Goal: Task Accomplishment & Management: Complete application form

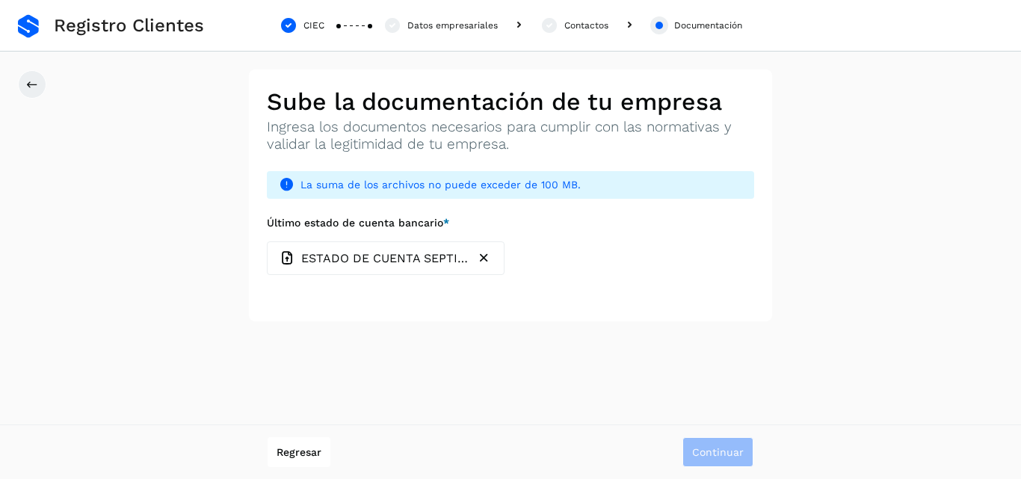
click at [291, 256] on icon at bounding box center [288, 258] width 16 height 16
click at [267, 241] on input "Último estado de cuenta bancario *" at bounding box center [266, 241] width 1 height 1
type input "**********"
click at [297, 256] on div "ESTADO DE CUENTA SEPTIEMBRE.pdf" at bounding box center [375, 258] width 191 height 16
click at [267, 241] on input "Último estado de cuenta bancario *" at bounding box center [266, 241] width 1 height 1
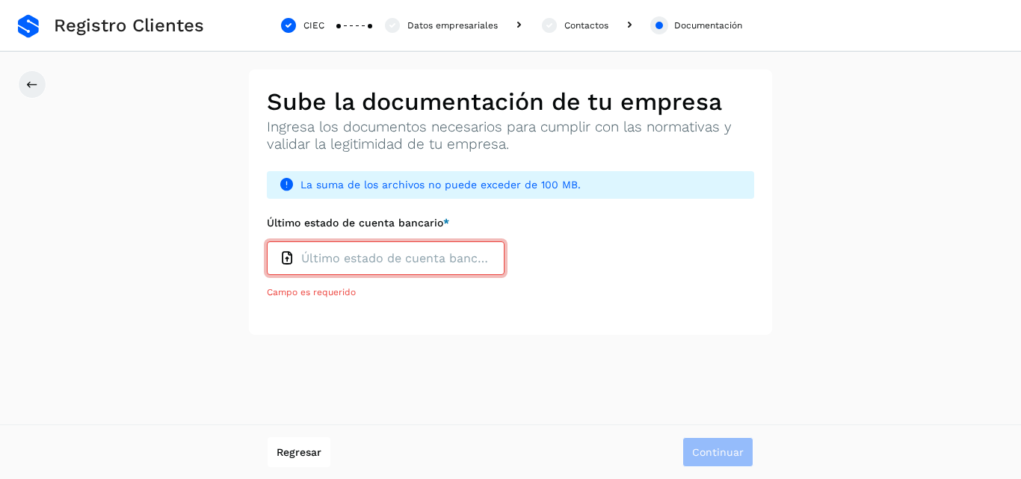
click at [315, 255] on p "Último estado de cuenta bancario" at bounding box center [396, 258] width 191 height 14
click at [267, 241] on input "Último estado de cuenta bancario *" at bounding box center [266, 241] width 1 height 1
type input "**********"
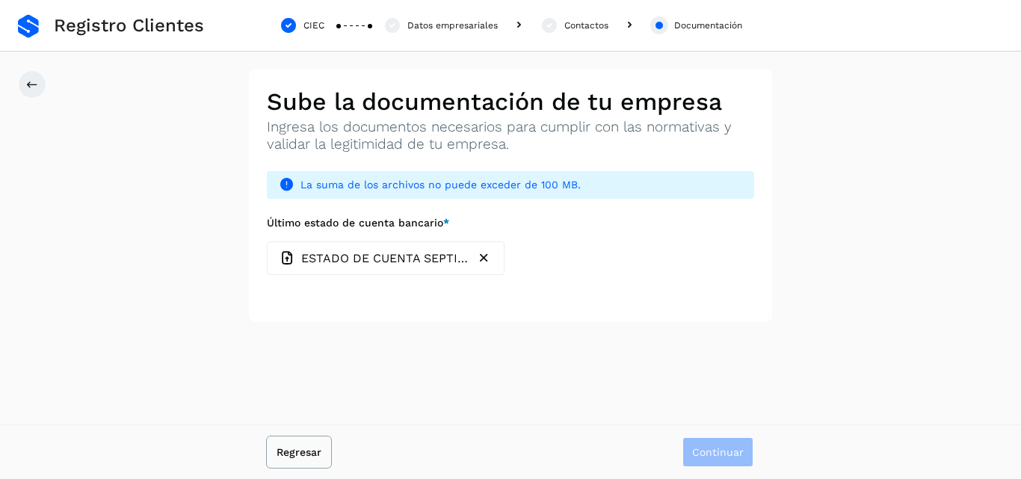
click at [300, 450] on span "Regresar" at bounding box center [299, 452] width 45 height 10
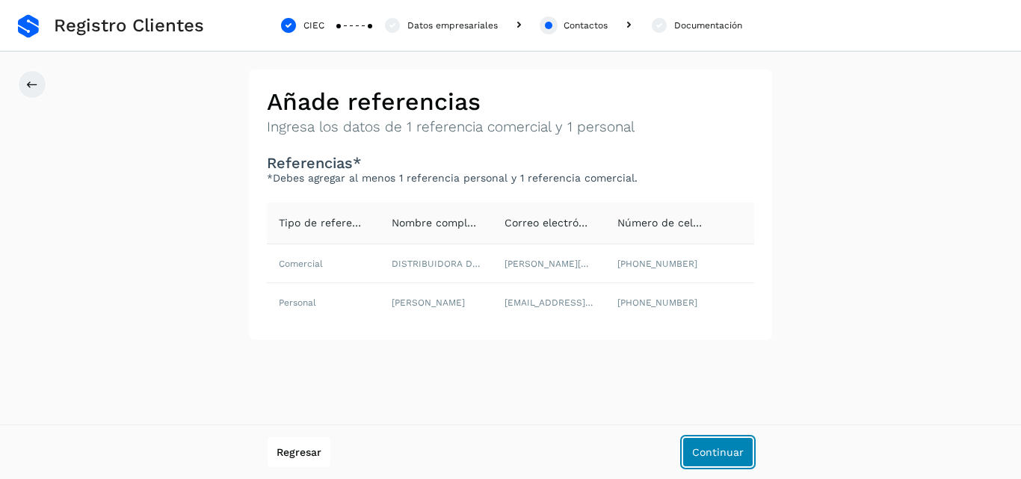
click at [712, 449] on span "Continuar" at bounding box center [718, 452] width 52 height 10
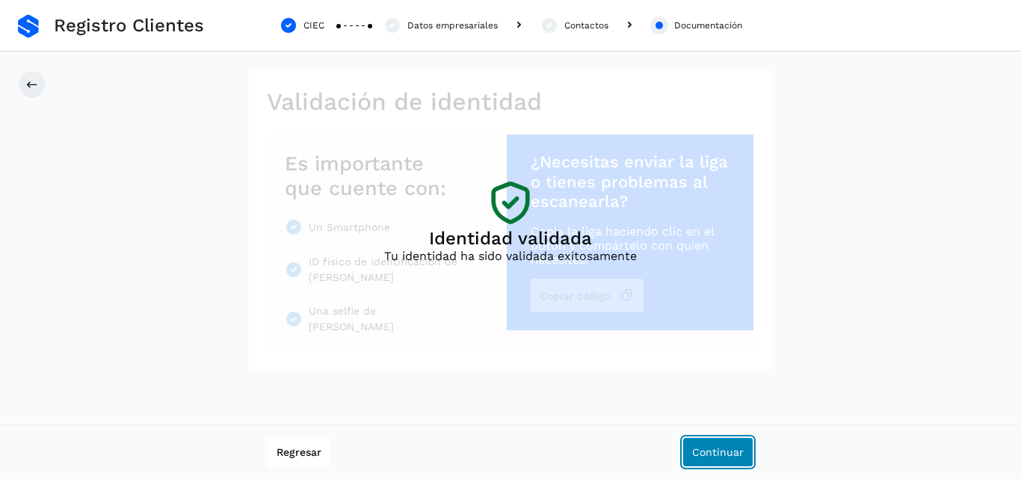
click at [710, 449] on span "Continuar" at bounding box center [718, 452] width 52 height 10
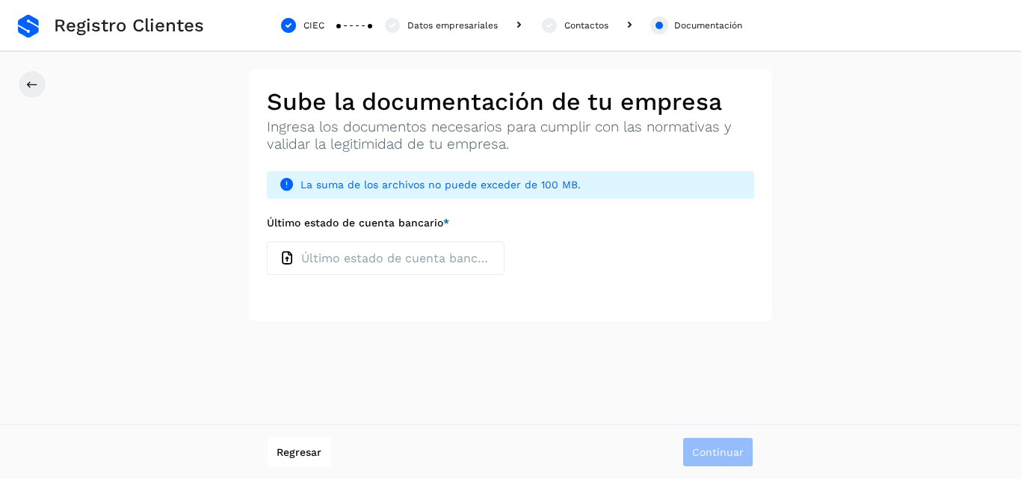
click at [289, 257] on icon at bounding box center [288, 258] width 16 height 16
click at [267, 241] on input "Último estado de cuenta bancario *" at bounding box center [266, 241] width 1 height 1
type input "**********"
click at [289, 448] on span "Regresar" at bounding box center [299, 452] width 45 height 10
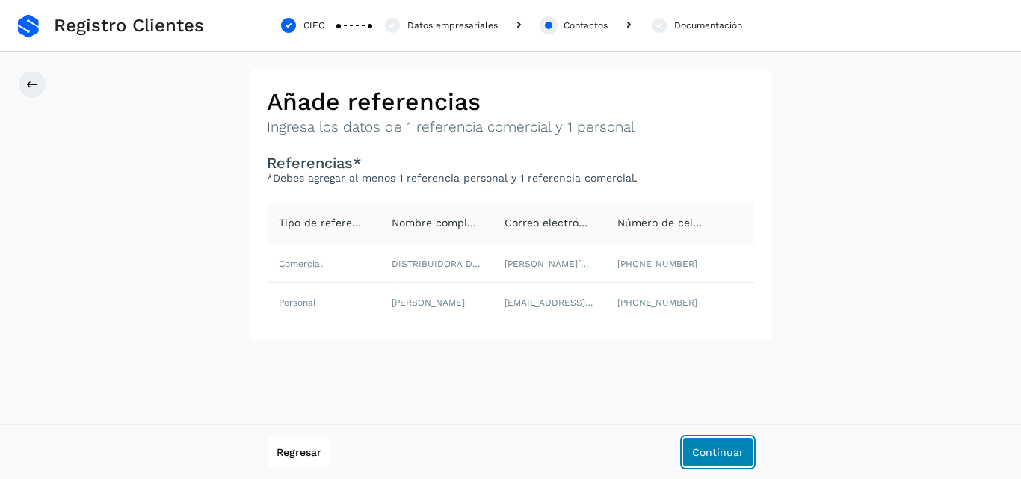
click at [707, 447] on span "Continuar" at bounding box center [718, 452] width 52 height 10
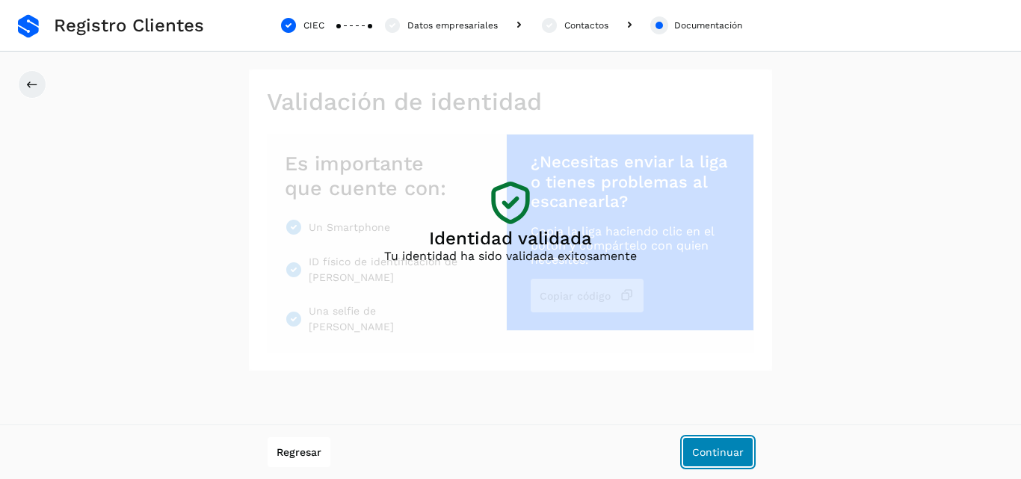
click at [709, 451] on span "Continuar" at bounding box center [718, 452] width 52 height 10
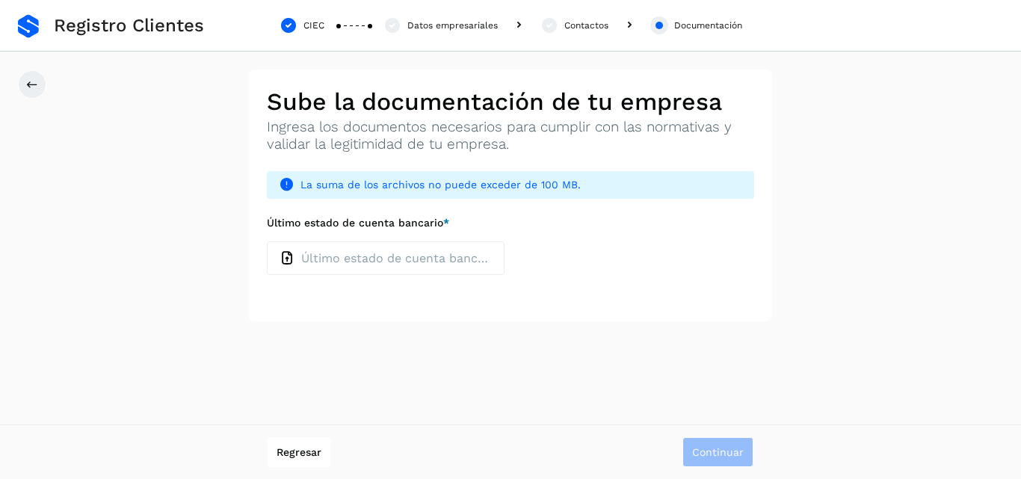
click at [287, 256] on icon at bounding box center [288, 258] width 16 height 16
click at [267, 241] on input "Último estado de cuenta bancario *" at bounding box center [266, 241] width 1 height 1
type input "**********"
click at [289, 183] on icon at bounding box center [287, 185] width 16 height 16
click at [295, 451] on span "Regresar" at bounding box center [299, 452] width 45 height 10
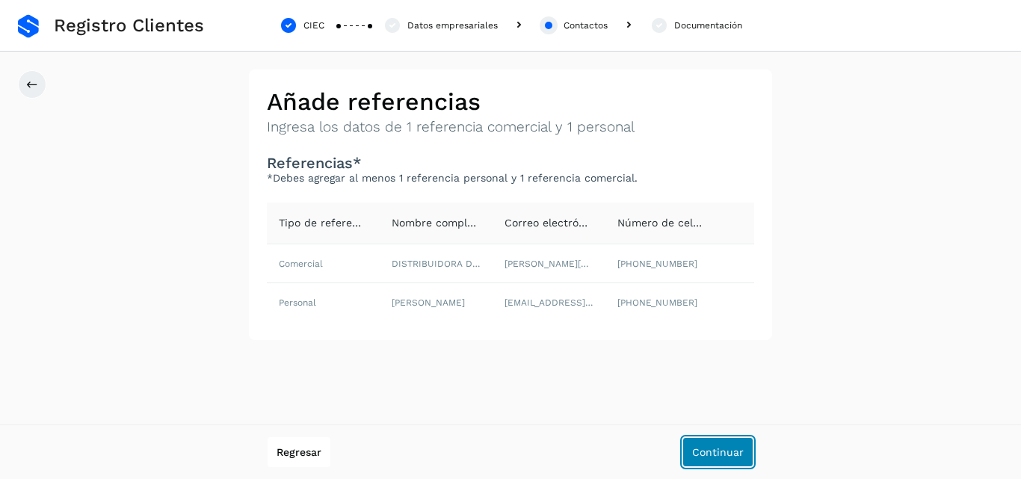
click at [709, 444] on button "Continuar" at bounding box center [717, 452] width 71 height 30
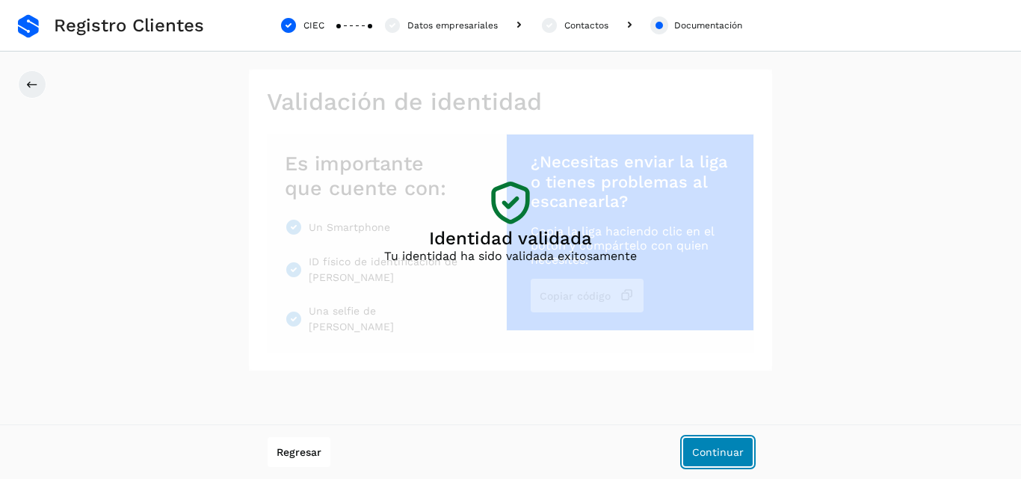
click at [718, 449] on span "Continuar" at bounding box center [718, 452] width 52 height 10
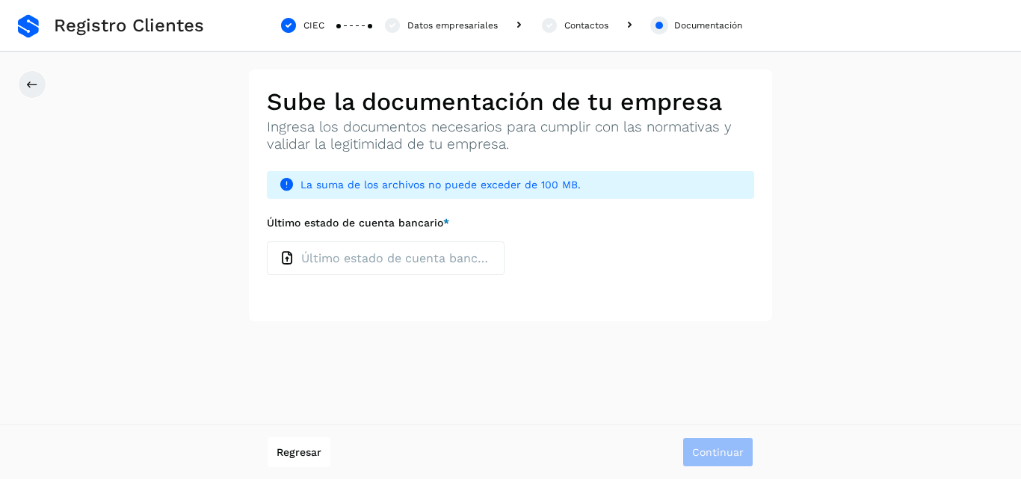
click at [288, 253] on icon at bounding box center [288, 258] width 16 height 16
click at [267, 241] on input "Último estado de cuenta bancario *" at bounding box center [266, 241] width 1 height 1
type input "**********"
click at [445, 222] on span "*" at bounding box center [446, 223] width 6 height 12
click at [267, 241] on input "Último estado de cuenta bancario *" at bounding box center [266, 241] width 1 height 1
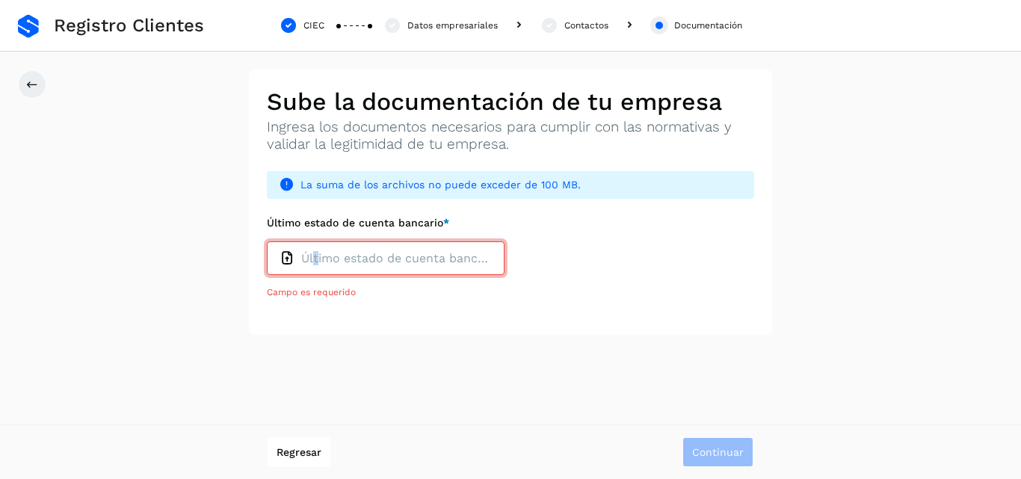
click at [316, 250] on div "Último estado de cuenta bancario" at bounding box center [386, 258] width 212 height 16
click at [318, 256] on p "Último estado de cuenta bancario" at bounding box center [396, 258] width 191 height 14
click at [267, 241] on input "Último estado de cuenta bancario *" at bounding box center [266, 241] width 1 height 1
type input "**********"
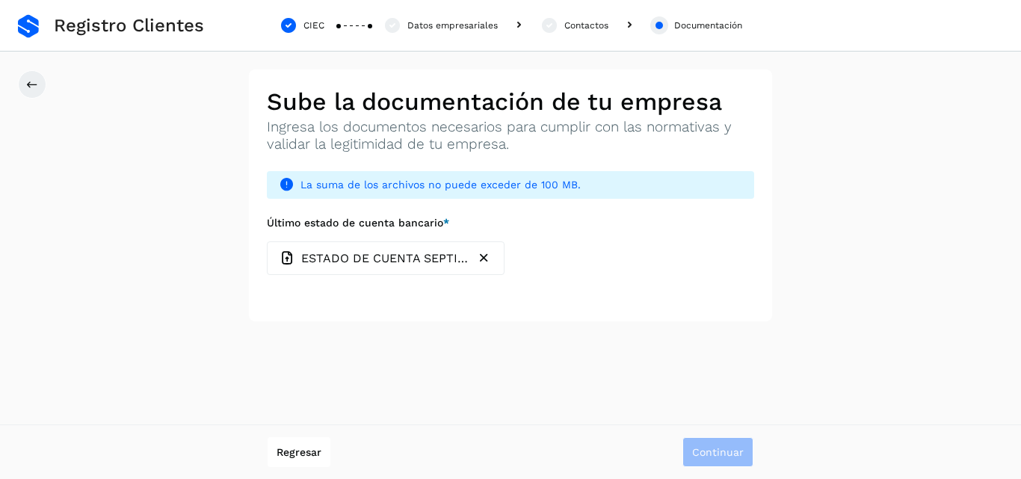
click at [398, 107] on h2 "Sube la documentación de tu empresa" at bounding box center [510, 101] width 487 height 28
click at [475, 147] on p "Ingresa los documentos necesarios para cumplir con las normativas y validar la …" at bounding box center [510, 136] width 487 height 34
click at [366, 145] on p "Ingresa los documentos necesarios para cumplir con las normativas y validar la …" at bounding box center [510, 136] width 487 height 34
click at [574, 144] on p "Ingresa los documentos necesarios para cumplir con las normativas y validar la …" at bounding box center [510, 136] width 487 height 34
click at [632, 155] on div "Sube la documentación de tu empresa Ingresa los documentos necesarios para cump…" at bounding box center [510, 196] width 523 height 252
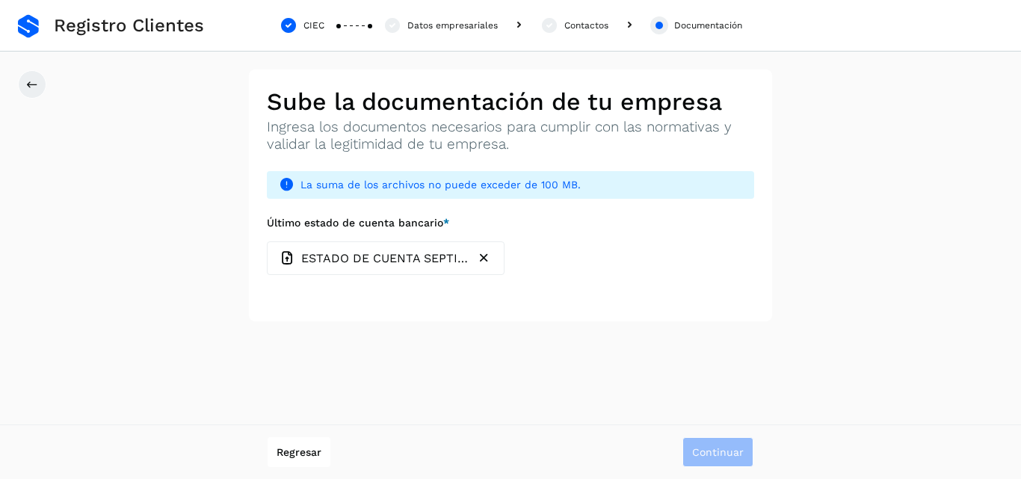
click at [484, 255] on icon "button" at bounding box center [484, 258] width 16 height 16
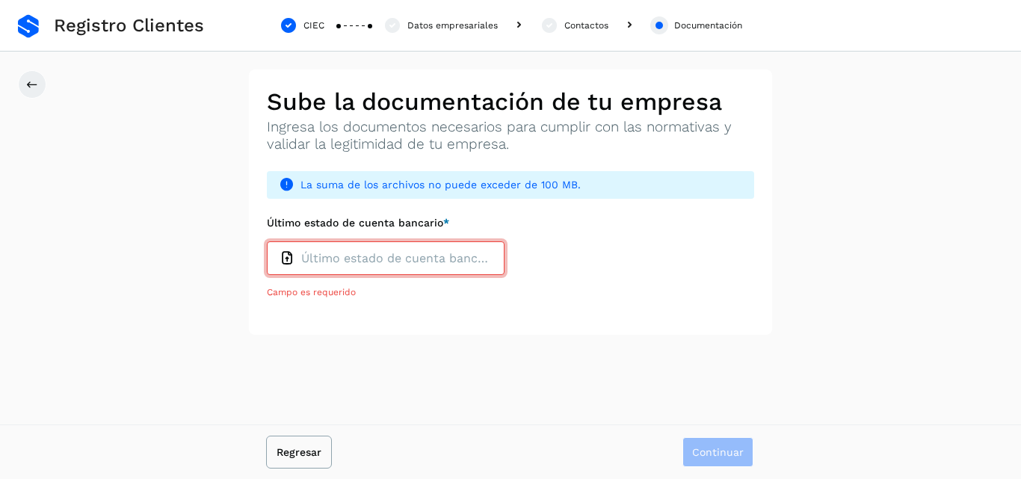
click at [290, 449] on span "Regresar" at bounding box center [299, 452] width 45 height 10
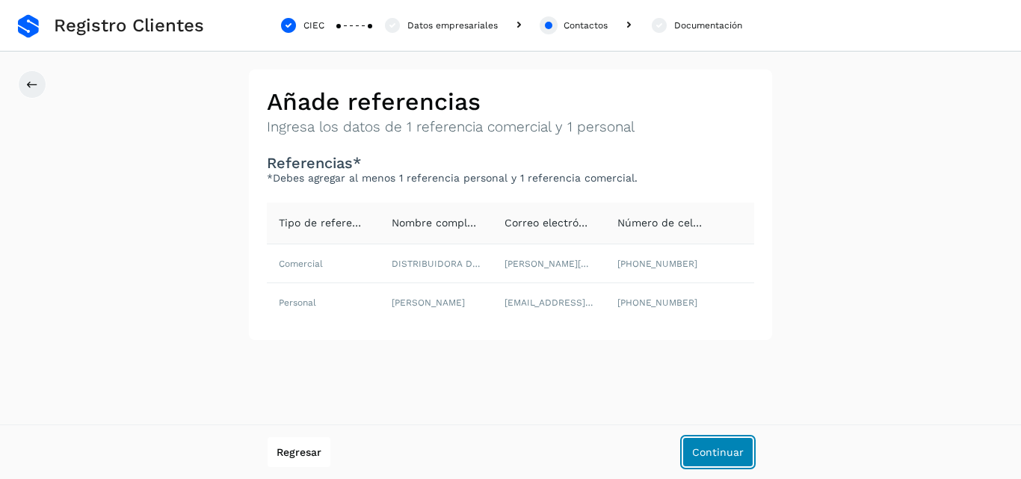
click at [719, 444] on button "Continuar" at bounding box center [717, 452] width 71 height 30
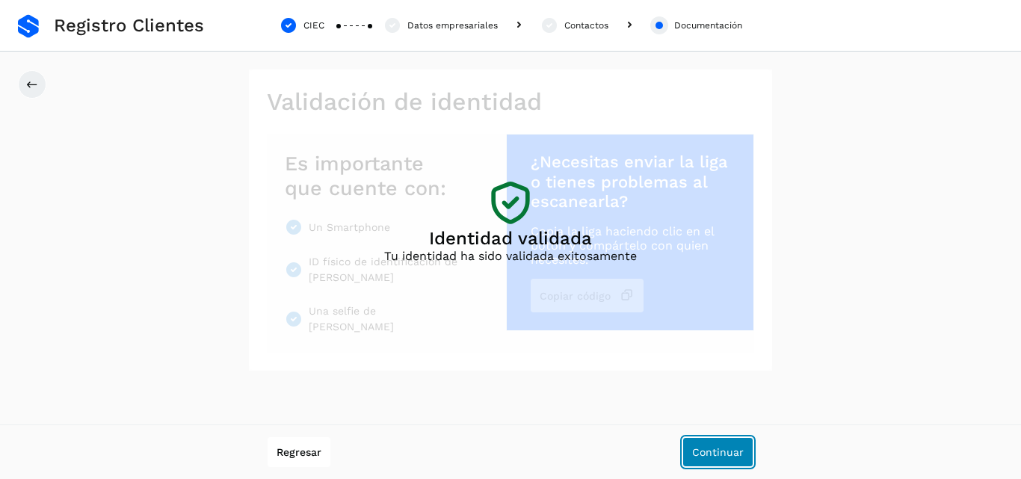
click at [718, 446] on button "Continuar" at bounding box center [717, 452] width 71 height 30
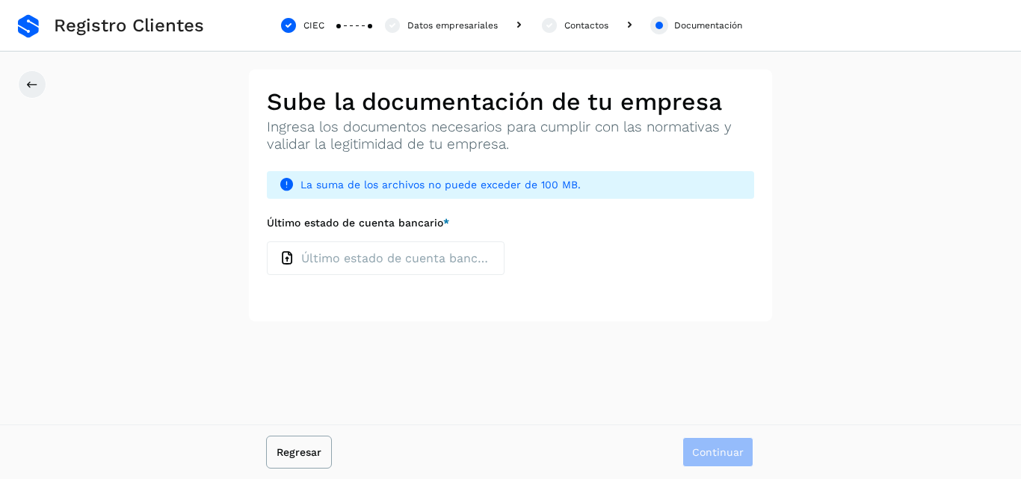
click at [298, 451] on span "Regresar" at bounding box center [299, 452] width 45 height 10
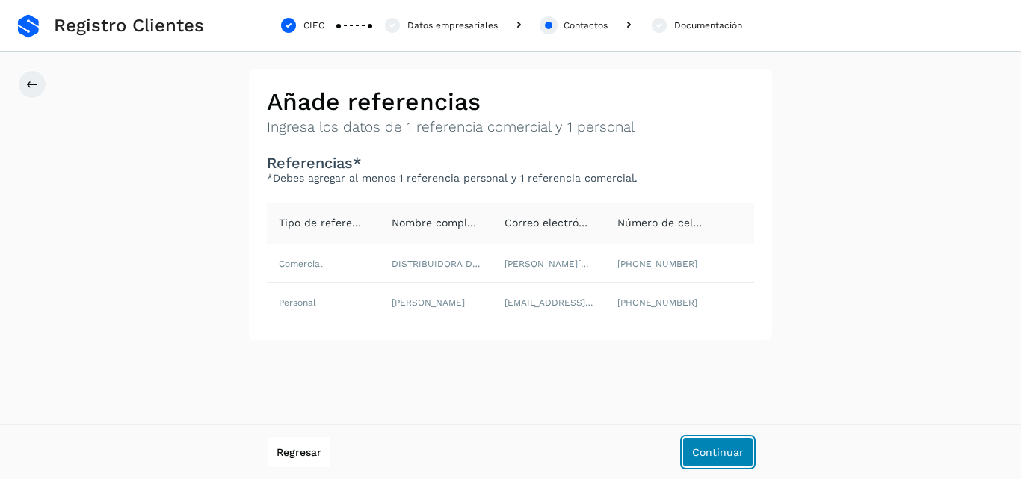
click at [716, 454] on span "Continuar" at bounding box center [718, 452] width 52 height 10
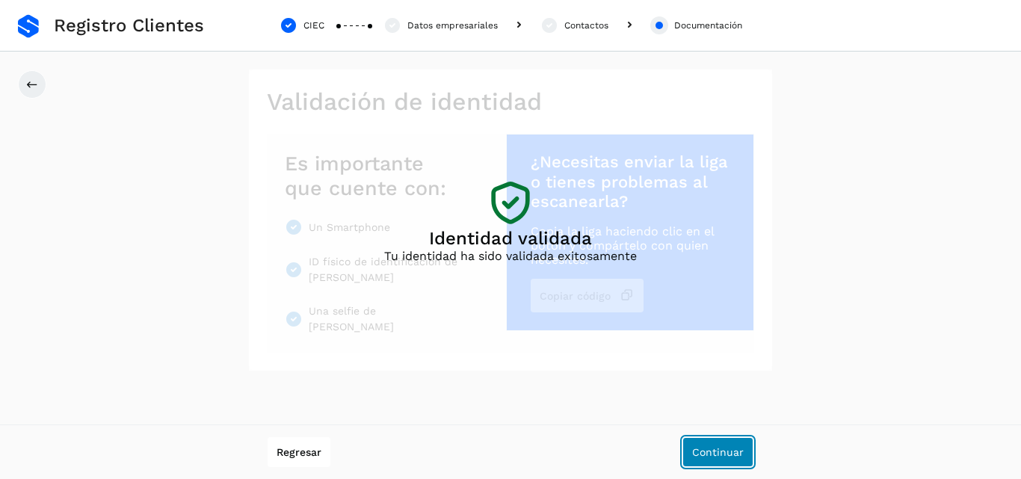
click at [716, 454] on span "Continuar" at bounding box center [718, 452] width 52 height 10
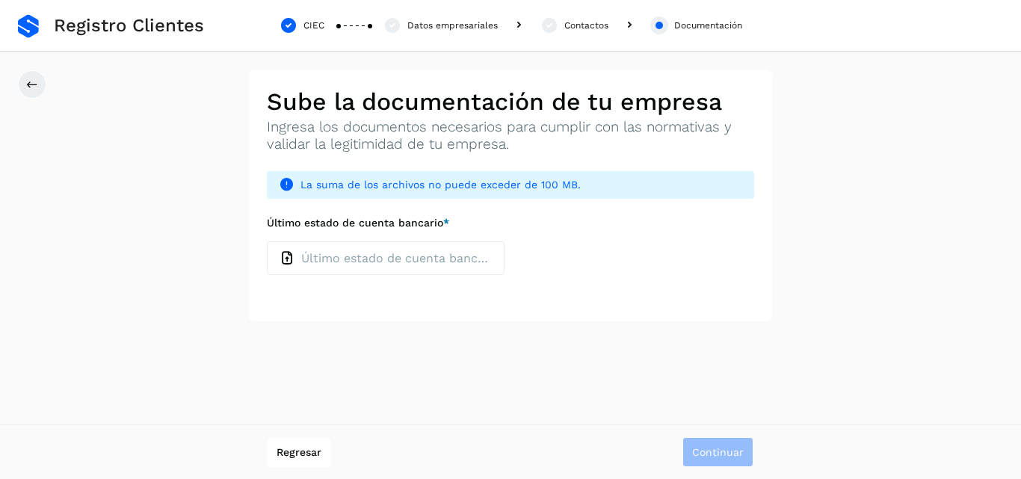
click at [286, 256] on icon at bounding box center [288, 258] width 16 height 16
click at [267, 241] on input "Último estado de cuenta bancario *" at bounding box center [266, 241] width 1 height 1
type input "**********"
click at [336, 185] on span "La suma de los archivos no puede exceder de 100 MB." at bounding box center [521, 185] width 442 height 16
click at [449, 256] on p "ESTADO DE CUENTA SEPTIEMBRE_removed.pdf" at bounding box center [385, 258] width 169 height 14
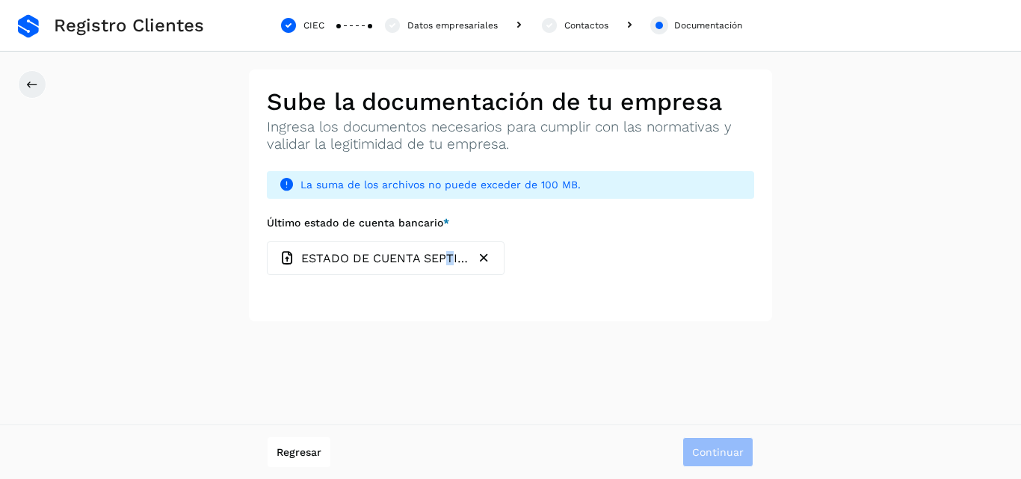
click at [478, 258] on icon "button" at bounding box center [484, 258] width 16 height 16
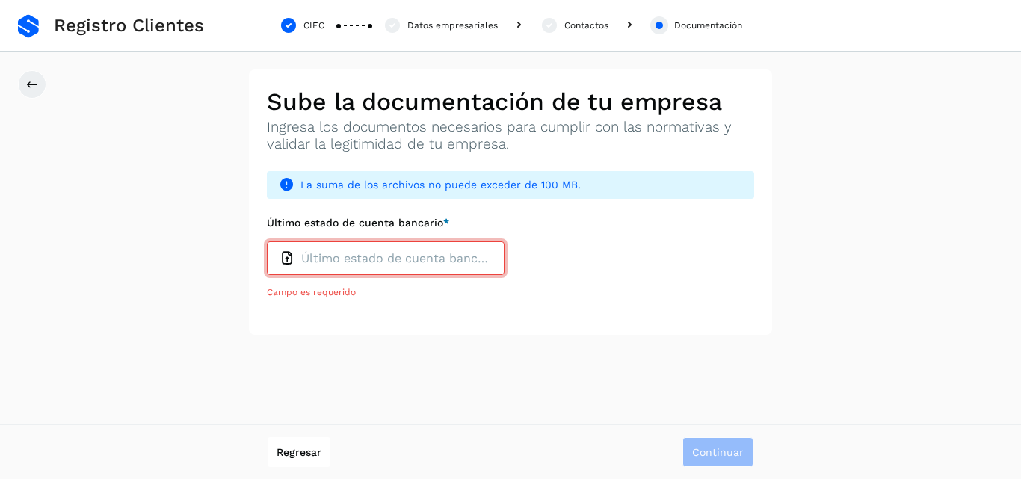
click at [326, 250] on div "Último estado de cuenta bancario" at bounding box center [386, 258] width 212 height 16
click at [267, 241] on input "Último estado de cuenta bancario *" at bounding box center [266, 241] width 1 height 1
type input "**********"
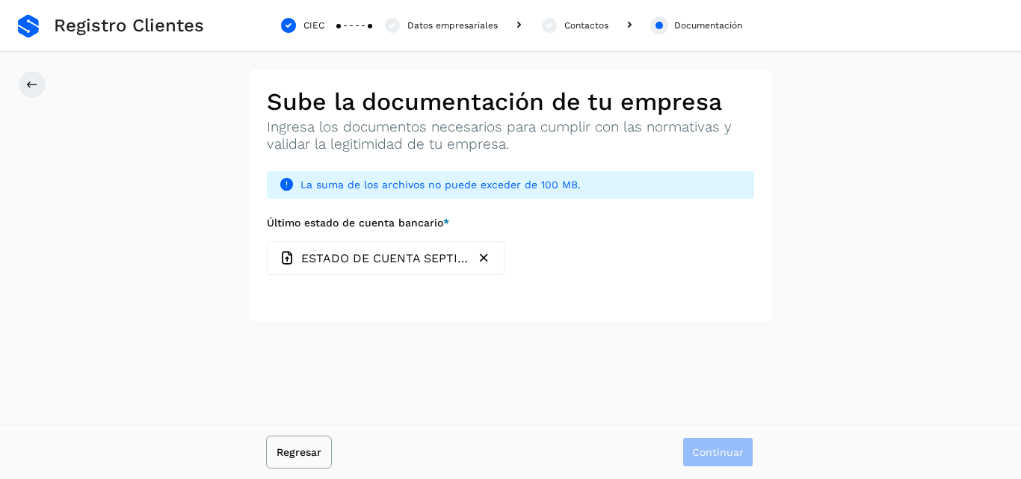
click at [295, 448] on span "Regresar" at bounding box center [299, 452] width 45 height 10
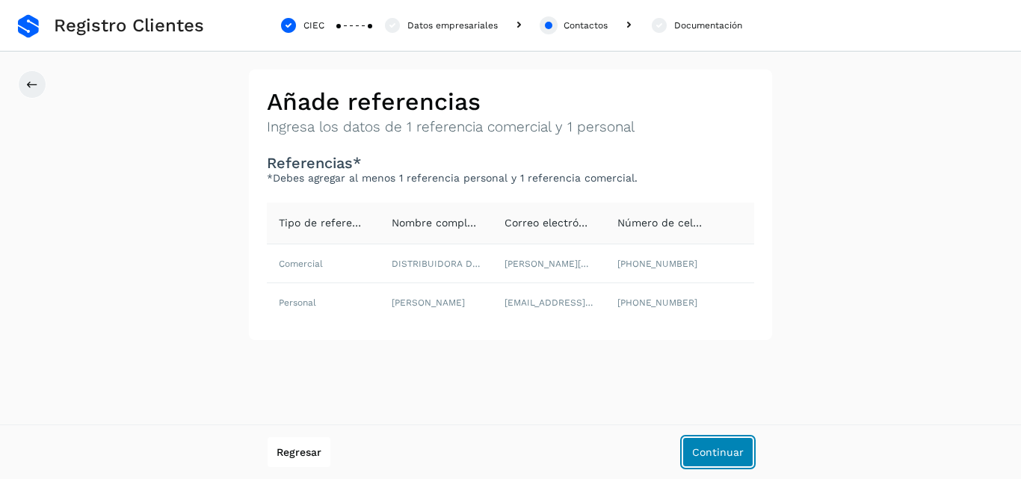
click at [715, 449] on span "Continuar" at bounding box center [718, 452] width 52 height 10
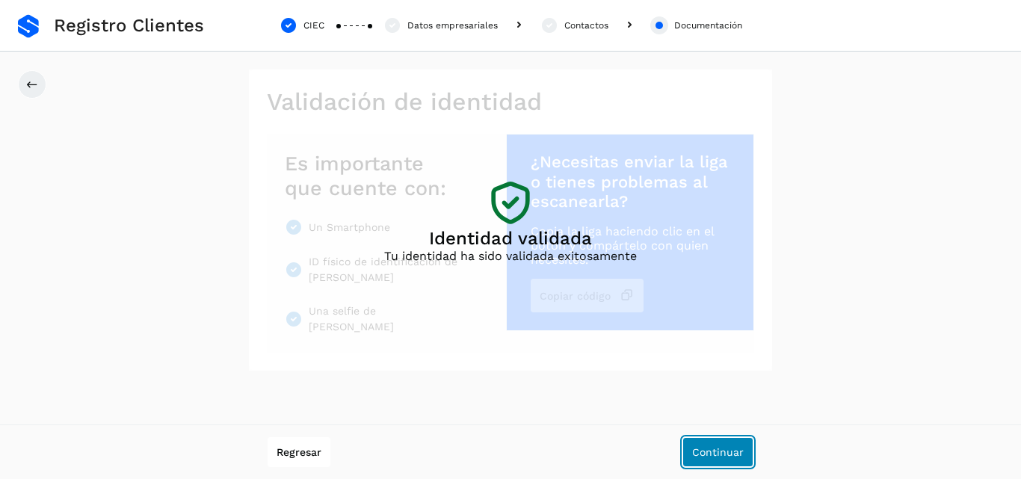
click at [721, 448] on span "Continuar" at bounding box center [718, 452] width 52 height 10
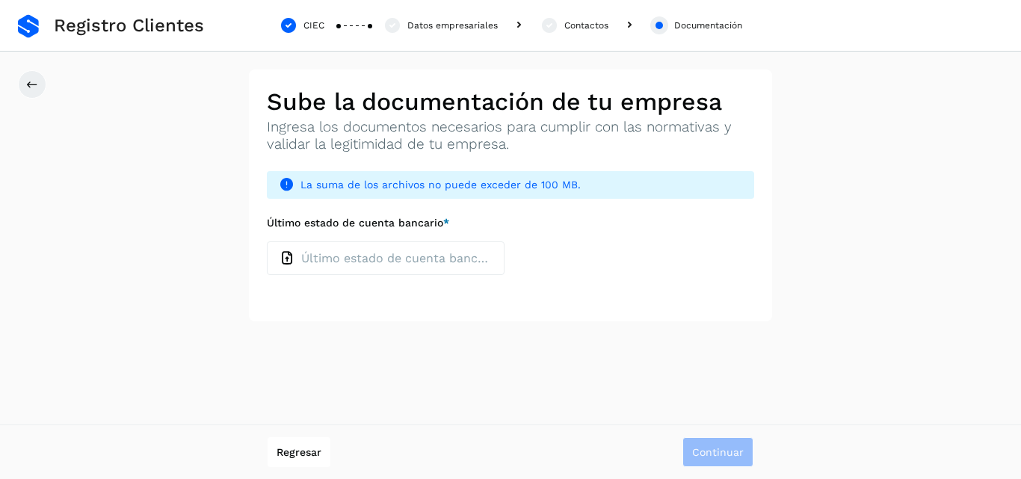
click at [412, 186] on span "La suma de los archivos no puede exceder de 100 MB." at bounding box center [521, 185] width 442 height 16
click at [283, 182] on icon at bounding box center [287, 185] width 16 height 16
click at [288, 259] on icon at bounding box center [288, 258] width 16 height 16
click at [267, 241] on input "Último estado de cuenta bancario *" at bounding box center [266, 241] width 1 height 1
type input "**********"
